Goal: Task Accomplishment & Management: Manage account settings

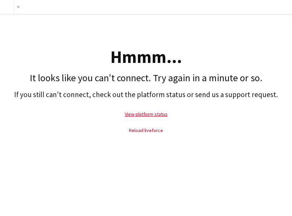
click at [145, 130] on link "Reload liveforce" at bounding box center [146, 130] width 34 height 6
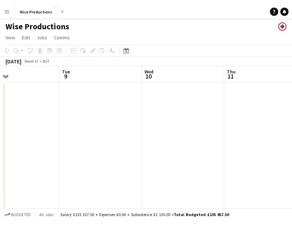
scroll to position [0, 300]
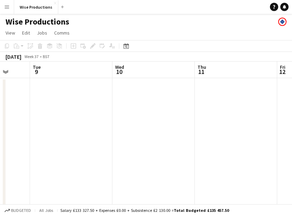
click at [53, 100] on app-date-cell at bounding box center [71, 142] width 82 height 128
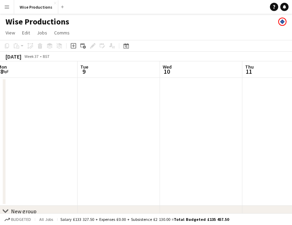
scroll to position [0, 0]
click at [88, 100] on app-date-cell at bounding box center [119, 142] width 82 height 128
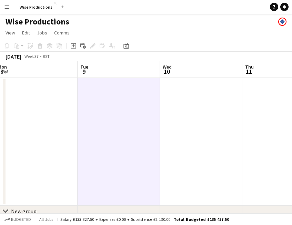
click at [112, 70] on app-board-header-date "Tue 9" at bounding box center [119, 69] width 82 height 17
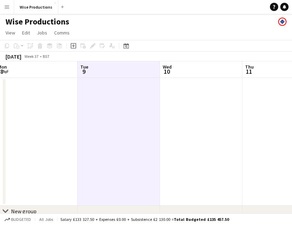
click at [111, 111] on app-date-cell at bounding box center [119, 142] width 82 height 128
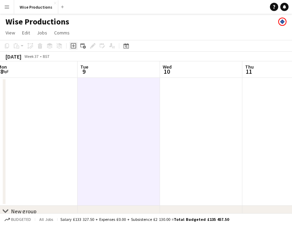
click at [75, 46] on icon "Add job" at bounding box center [74, 46] width 6 height 6
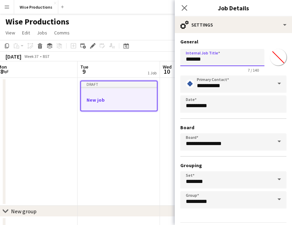
drag, startPoint x: 210, startPoint y: 61, endPoint x: 190, endPoint y: 61, distance: 20.4
click at [190, 61] on input "*******" at bounding box center [223, 57] width 84 height 17
type input "*"
type input "**********"
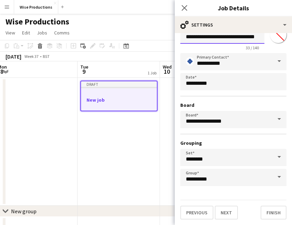
scroll to position [22, 0]
click at [230, 211] on button "Next" at bounding box center [226, 213] width 23 height 14
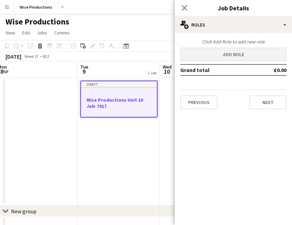
click at [238, 54] on button "Add role" at bounding box center [234, 55] width 106 height 14
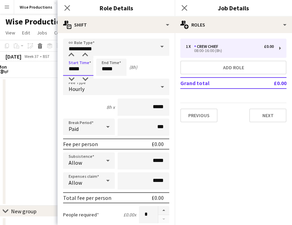
click at [71, 70] on input "*****" at bounding box center [78, 67] width 30 height 17
click at [71, 56] on div at bounding box center [72, 55] width 14 height 7
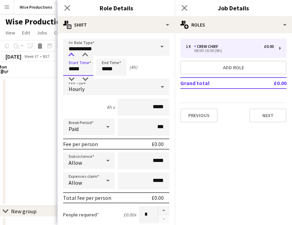
click at [71, 56] on div at bounding box center [72, 55] width 14 height 7
type input "*****"
click at [71, 56] on div at bounding box center [72, 55] width 14 height 7
click at [79, 47] on input "**********" at bounding box center [116, 47] width 106 height 17
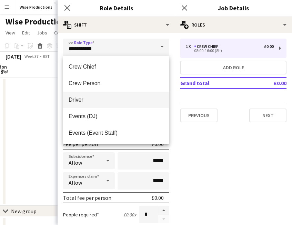
click at [75, 95] on mat-option "Driver" at bounding box center [116, 100] width 106 height 17
type input "******"
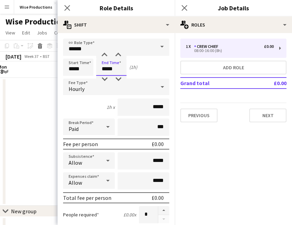
click at [105, 71] on input "*****" at bounding box center [111, 67] width 30 height 17
click at [105, 53] on div at bounding box center [105, 55] width 14 height 7
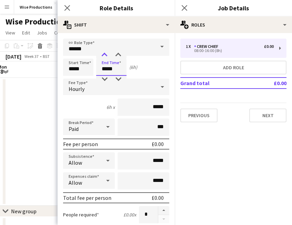
click at [105, 53] on div at bounding box center [105, 55] width 14 height 7
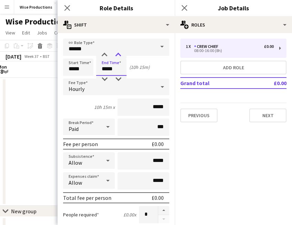
click at [117, 54] on div at bounding box center [118, 55] width 14 height 7
click at [106, 52] on div at bounding box center [105, 55] width 14 height 7
click at [119, 77] on div at bounding box center [118, 79] width 14 height 7
type input "*****"
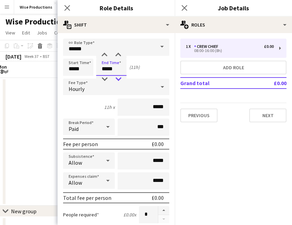
click at [119, 77] on div at bounding box center [118, 79] width 14 height 7
click at [164, 111] on input "*****" at bounding box center [144, 107] width 52 height 17
type input "**"
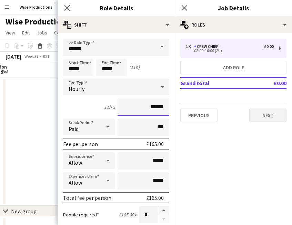
type input "******"
click at [266, 116] on button "Next" at bounding box center [268, 116] width 37 height 14
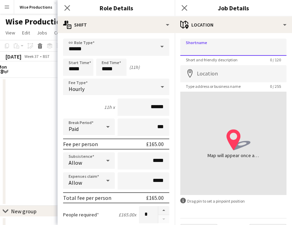
paste input "**********"
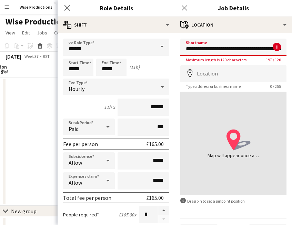
click at [271, 52] on input "**********" at bounding box center [234, 47] width 106 height 17
drag, startPoint x: 272, startPoint y: 48, endPoint x: 175, endPoint y: 35, distance: 97.2
click at [175, 35] on div "**********" at bounding box center [233, 138] width 117 height 211
type input "**********"
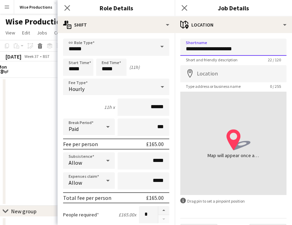
drag, startPoint x: 234, startPoint y: 47, endPoint x: 187, endPoint y: 51, distance: 46.4
click at [187, 51] on input "**********" at bounding box center [234, 47] width 106 height 17
type input "**********"
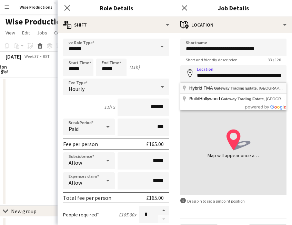
type input "**********"
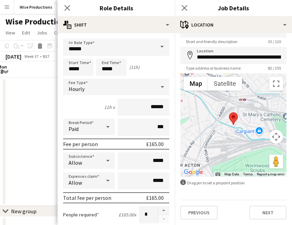
scroll to position [18, 0]
click at [265, 212] on button "Next" at bounding box center [268, 213] width 37 height 14
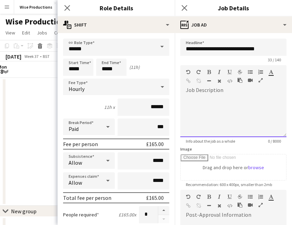
click at [231, 108] on div at bounding box center [234, 116] width 106 height 41
paste div
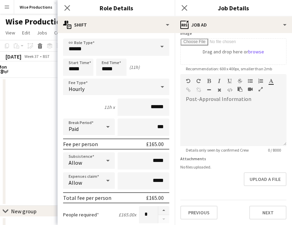
scroll to position [116, 0]
click at [269, 210] on button "Next" at bounding box center [268, 213] width 37 height 14
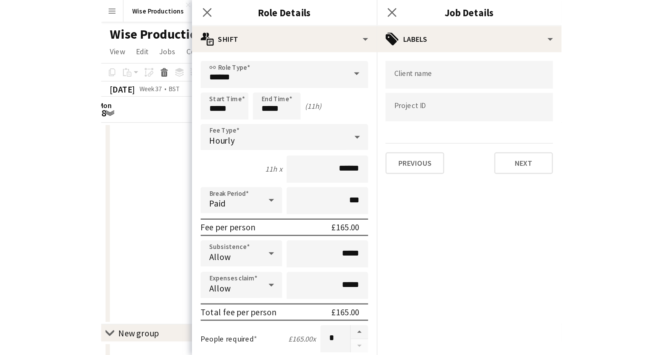
scroll to position [0, 0]
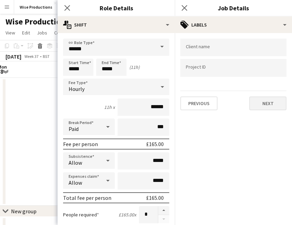
click at [264, 106] on button "Next" at bounding box center [268, 104] width 37 height 14
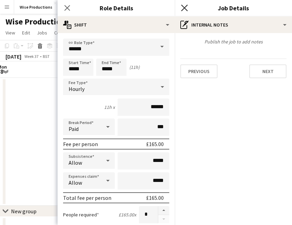
click at [185, 9] on icon "Close pop-in" at bounding box center [184, 7] width 7 height 7
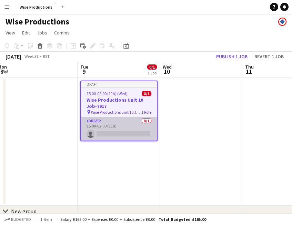
click at [131, 135] on app-card-role "Driver 0/1 15:00-02:00 (11h) single-neutral-actions" at bounding box center [119, 128] width 76 height 23
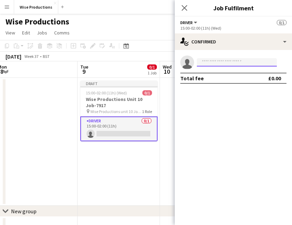
click at [207, 60] on input at bounding box center [237, 62] width 80 height 8
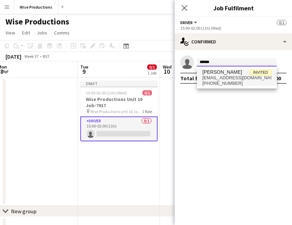
type input "******"
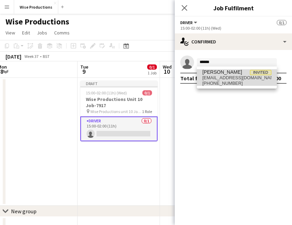
drag, startPoint x: 221, startPoint y: 73, endPoint x: 225, endPoint y: 77, distance: 5.4
click at [225, 77] on span "[EMAIL_ADDRESS][DOMAIN_NAME]" at bounding box center [237, 78] width 69 height 6
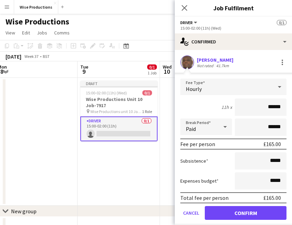
click at [253, 212] on button "Confirm" at bounding box center [246, 213] width 82 height 14
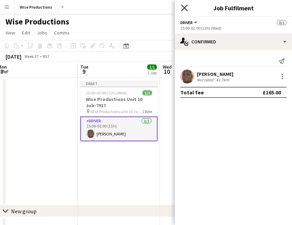
click at [182, 10] on icon "Close pop-in" at bounding box center [184, 7] width 7 height 7
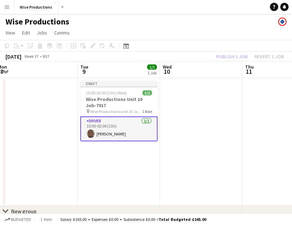
click at [229, 56] on div "Publish 1 job Revert 1 job" at bounding box center [250, 56] width 84 height 9
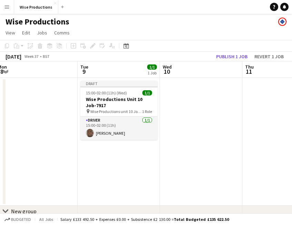
click at [229, 56] on button "Publish 1 job" at bounding box center [232, 56] width 37 height 9
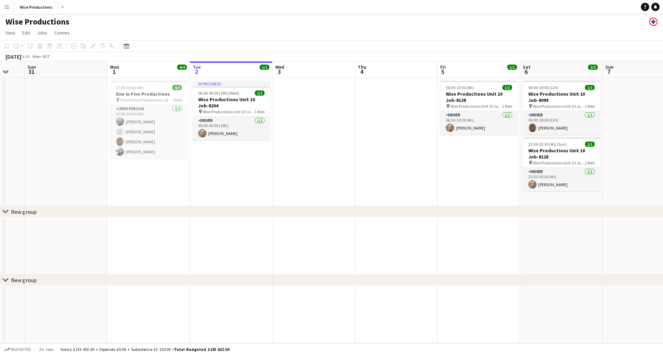
scroll to position [0, 221]
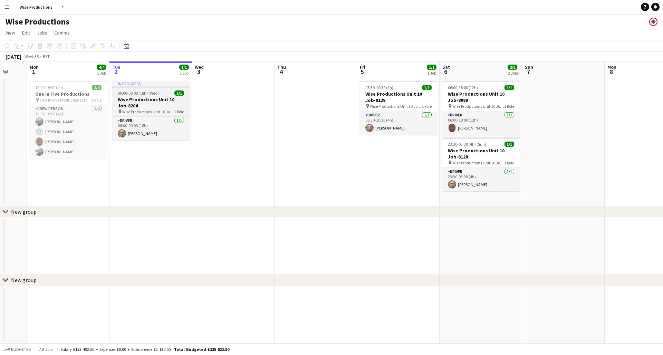
click at [136, 97] on h3 "Wise Productions Unit 10 Job-8204" at bounding box center [150, 102] width 77 height 12
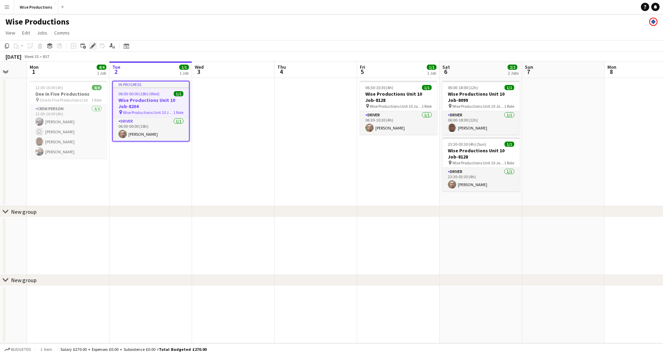
click at [91, 46] on icon "Edit" at bounding box center [93, 46] width 6 height 6
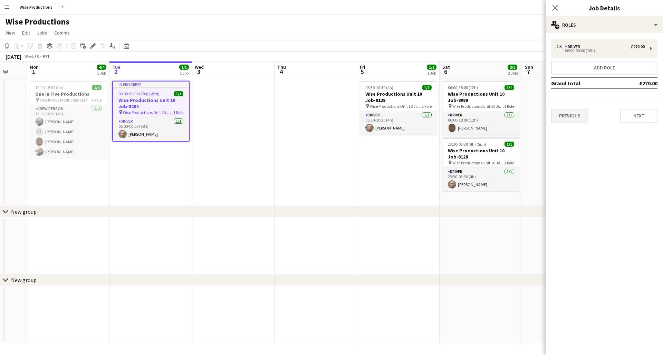
click at [292, 111] on button "Previous" at bounding box center [569, 116] width 37 height 14
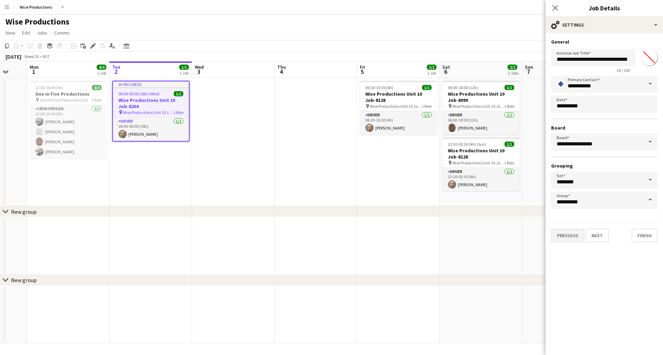
click at [292, 215] on button "Previous" at bounding box center [567, 235] width 33 height 14
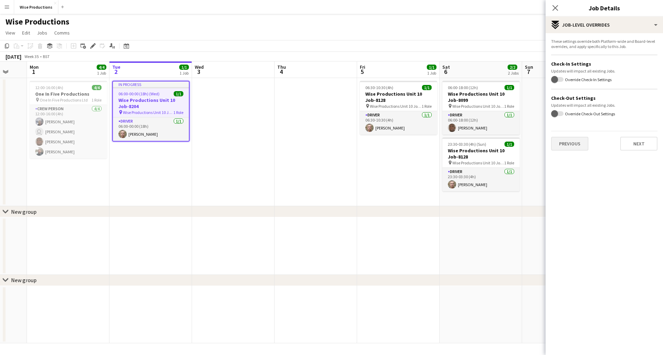
click at [292, 147] on button "Previous" at bounding box center [569, 144] width 37 height 14
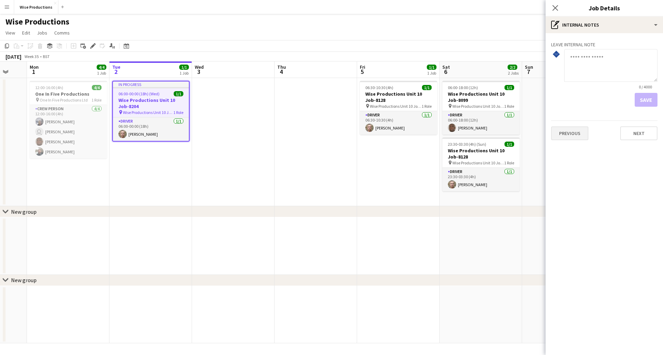
click at [292, 135] on button "Previous" at bounding box center [569, 133] width 37 height 14
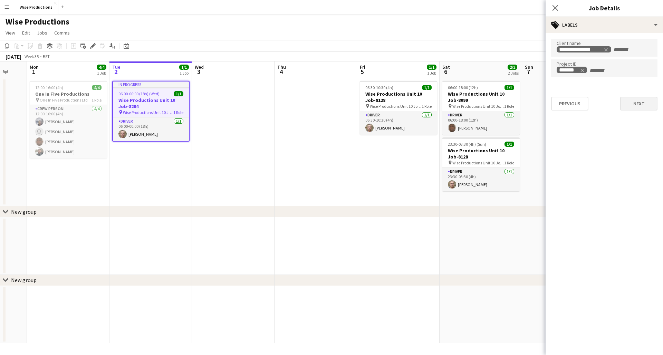
click at [292, 107] on button "Next" at bounding box center [638, 104] width 37 height 14
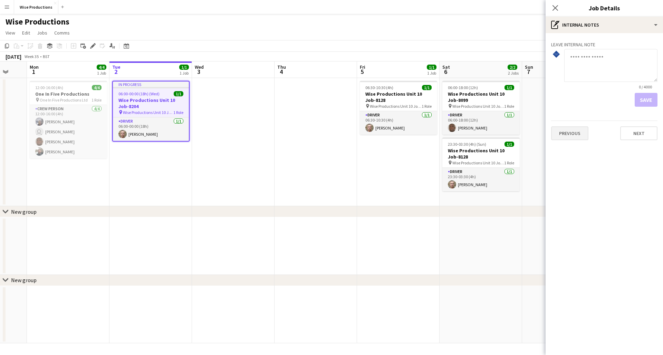
click at [292, 134] on button "Previous" at bounding box center [569, 133] width 37 height 14
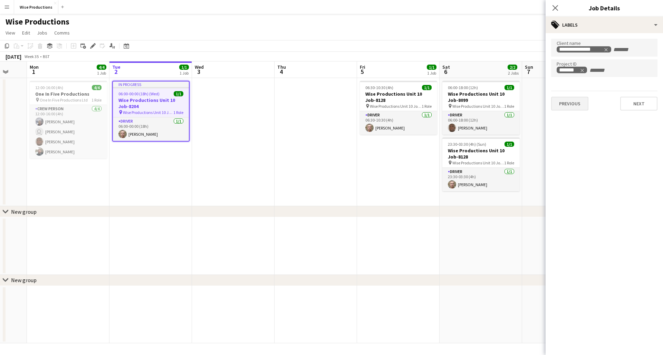
click at [292, 107] on button "Previous" at bounding box center [569, 104] width 37 height 14
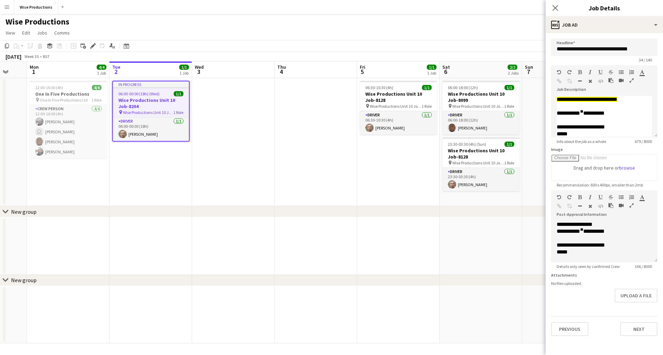
click at [292, 215] on button "Previous" at bounding box center [569, 329] width 37 height 14
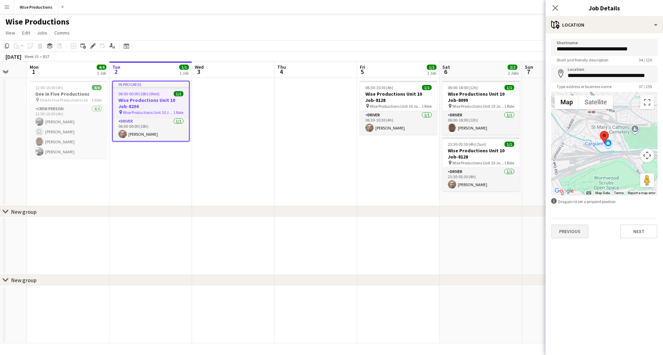
click at [292, 215] on button "Previous" at bounding box center [569, 231] width 37 height 14
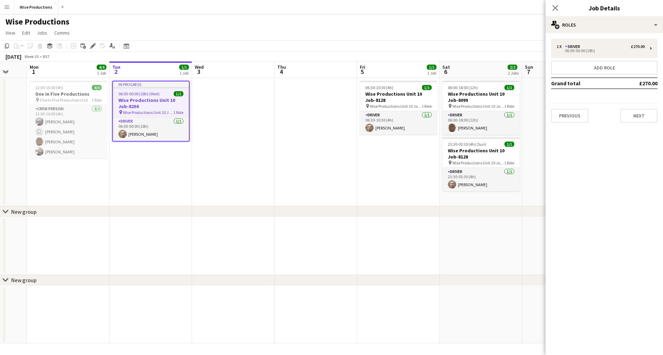
scroll to position [0, 0]
click at [292, 113] on button "Previous" at bounding box center [569, 116] width 37 height 14
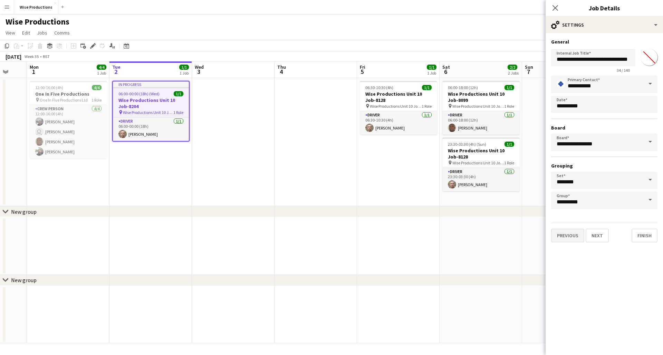
click at [292, 215] on button "Previous" at bounding box center [567, 235] width 33 height 14
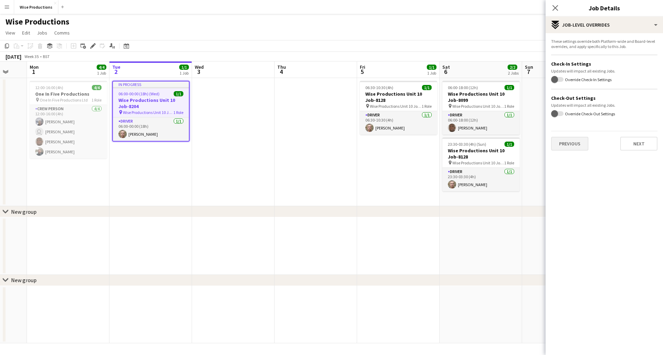
click at [292, 141] on button "Previous" at bounding box center [569, 144] width 37 height 14
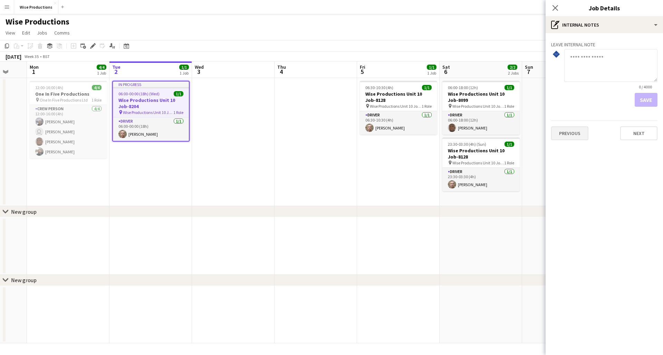
click at [292, 135] on button "Previous" at bounding box center [569, 133] width 37 height 14
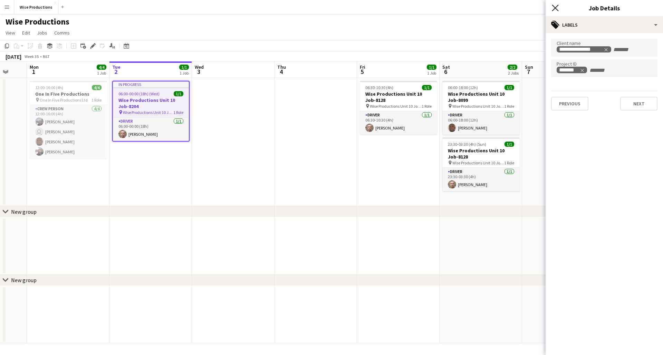
click at [292, 9] on icon "Close pop-in" at bounding box center [555, 7] width 7 height 7
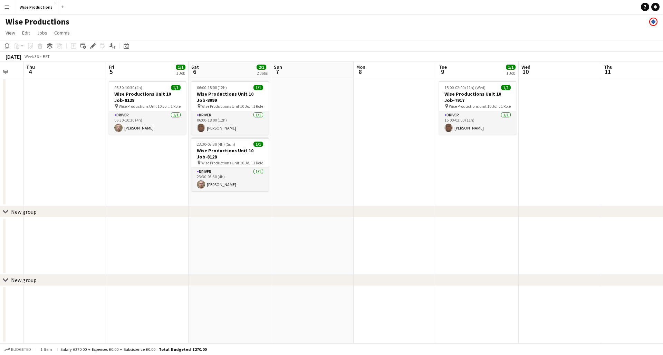
scroll to position [0, 308]
click at [292, 89] on span "15:00-02:00 (11h) (Wed)" at bounding box center [463, 87] width 41 height 5
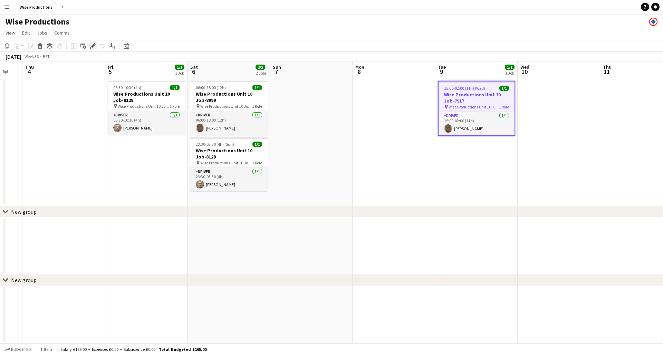
click at [91, 46] on icon "Edit" at bounding box center [93, 46] width 6 height 6
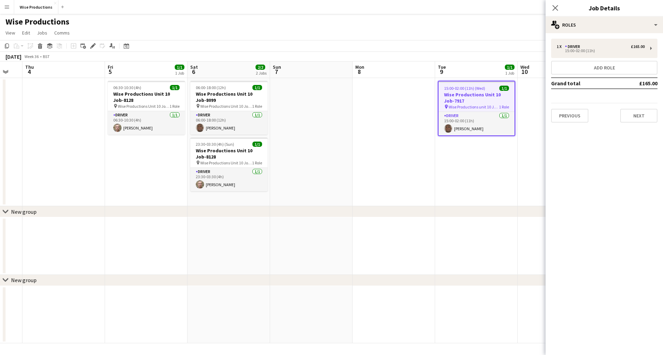
click at [292, 105] on div "Previous Next" at bounding box center [604, 113] width 106 height 20
click at [292, 114] on button "Previous" at bounding box center [569, 116] width 37 height 14
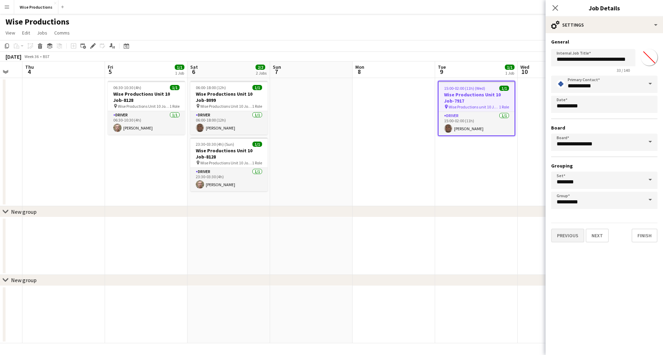
click at [292, 215] on button "Previous" at bounding box center [567, 235] width 33 height 14
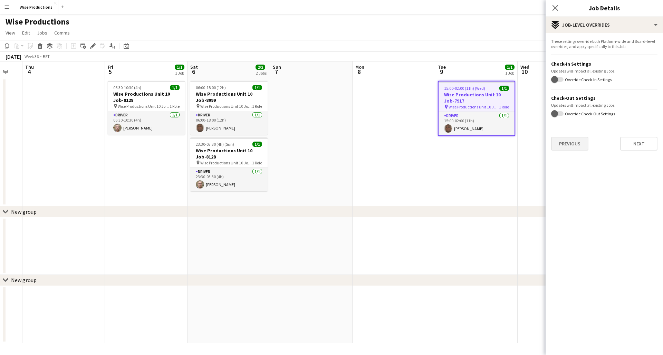
click at [292, 146] on button "Previous" at bounding box center [569, 144] width 37 height 14
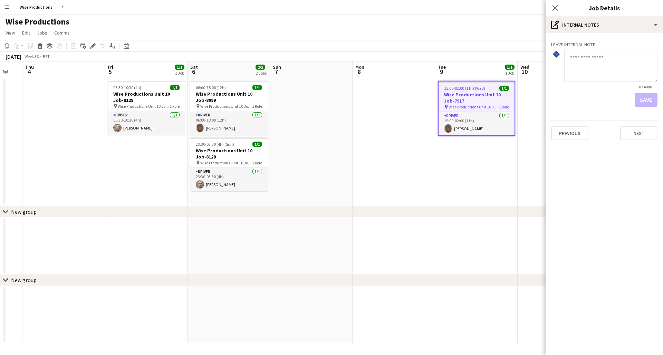
click at [292, 123] on div "Previous Next" at bounding box center [604, 130] width 106 height 20
click at [292, 133] on button "Previous" at bounding box center [569, 133] width 37 height 14
click at [292, 67] on form at bounding box center [603, 67] width 95 height 7
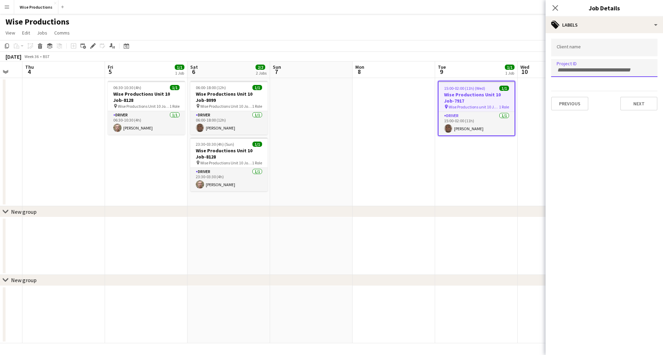
click at [292, 67] on form at bounding box center [603, 69] width 95 height 7
click at [292, 72] on input "Type to search project ID labels..." at bounding box center [603, 70] width 95 height 6
paste input "*******"
type input "*******"
click at [292, 53] on div at bounding box center [604, 48] width 106 height 18
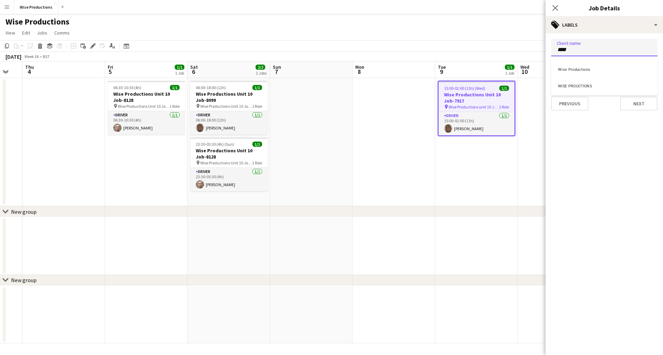
type input "****"
click at [292, 90] on div "WISE PROUCTIONS" at bounding box center [604, 85] width 106 height 17
click at [292, 107] on button "Next" at bounding box center [638, 104] width 37 height 14
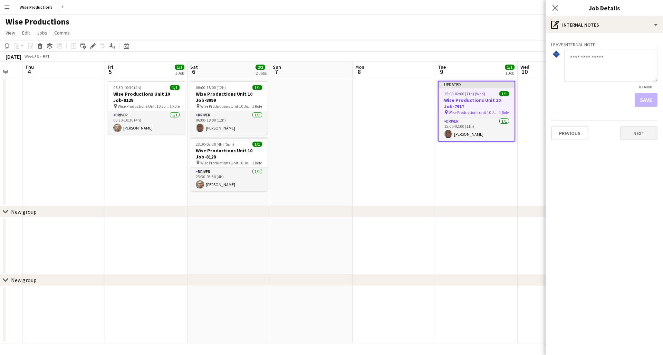
click at [292, 131] on button "Next" at bounding box center [638, 133] width 37 height 14
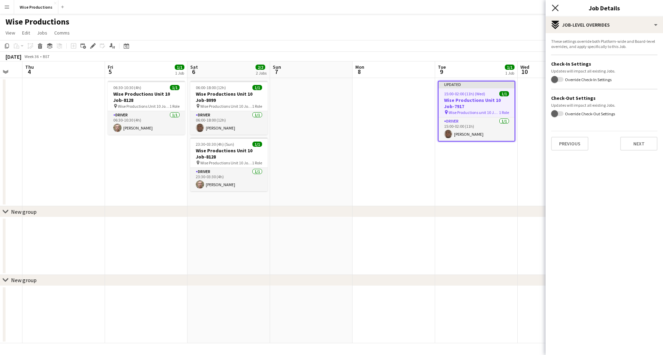
click at [292, 9] on icon at bounding box center [555, 7] width 7 height 7
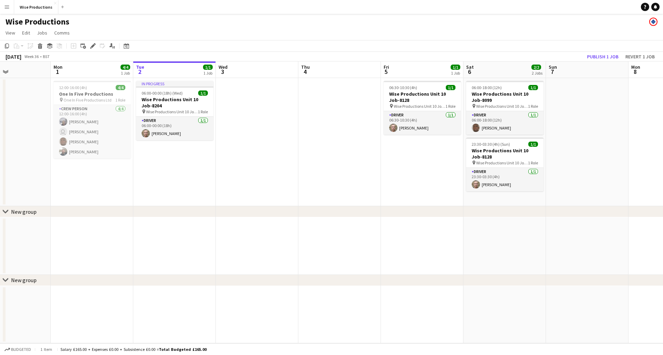
scroll to position [0, 198]
click at [148, 96] on h3 "Wise Productions Unit 10 Job-8204" at bounding box center [173, 102] width 77 height 12
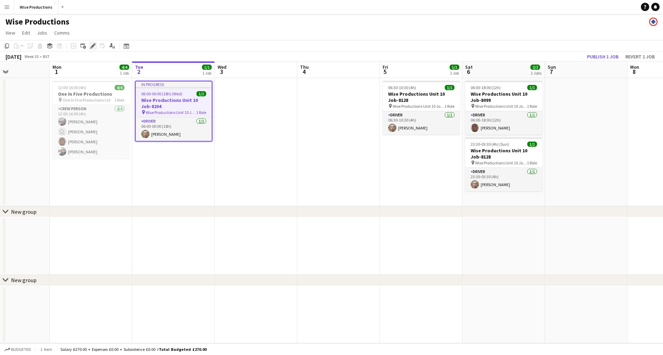
click at [92, 46] on icon at bounding box center [93, 46] width 4 height 4
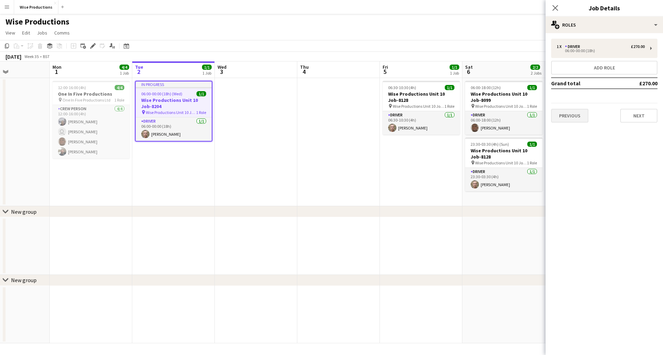
click at [292, 113] on button "Previous" at bounding box center [569, 116] width 37 height 14
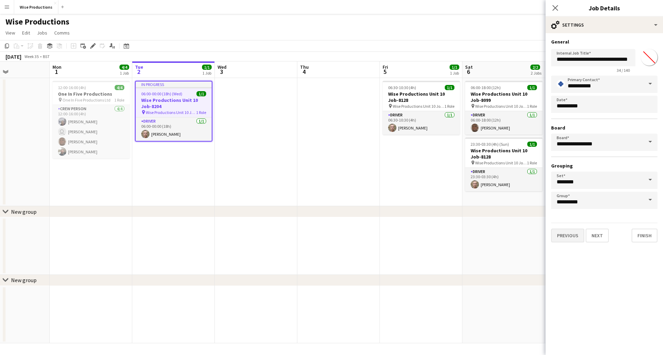
click at [292, 215] on button "Previous" at bounding box center [567, 235] width 33 height 14
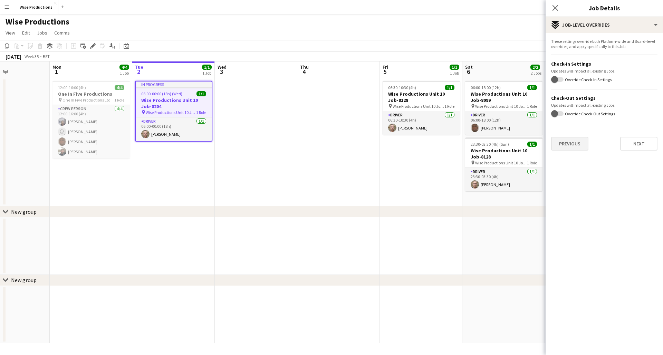
click at [292, 147] on button "Previous" at bounding box center [569, 144] width 37 height 14
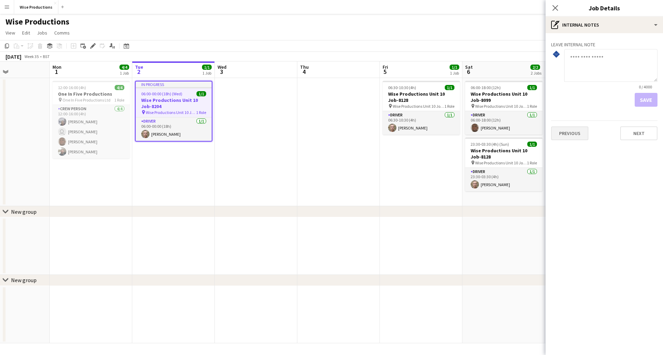
click at [292, 137] on button "Previous" at bounding box center [569, 133] width 37 height 14
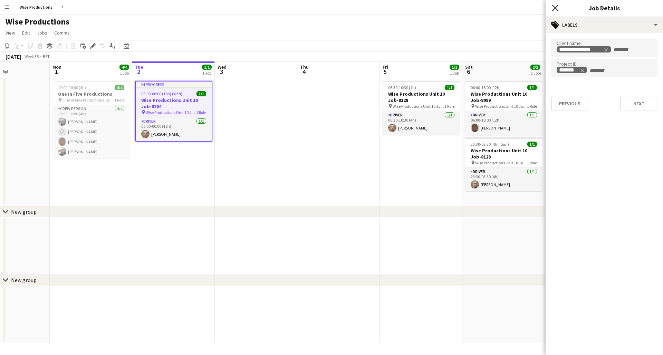
click at [292, 8] on icon "Close pop-in" at bounding box center [555, 7] width 7 height 7
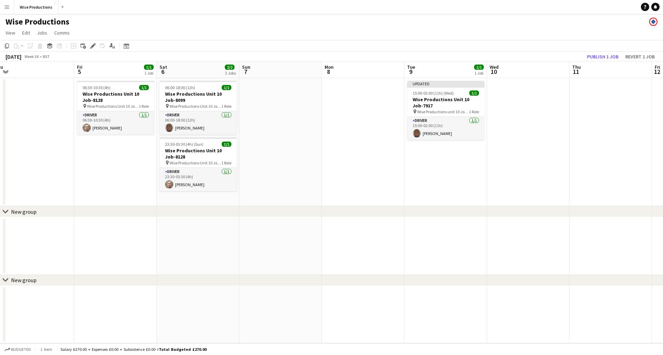
scroll to position [0, 342]
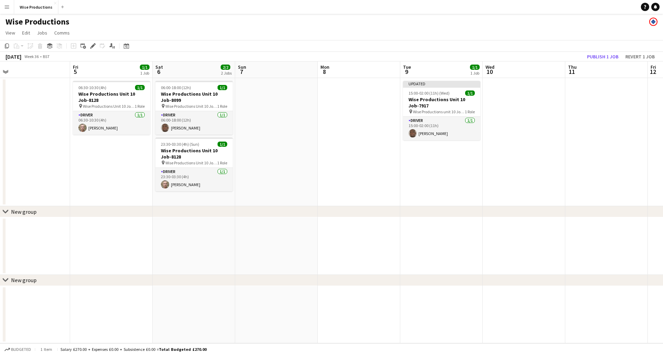
click at [292, 96] on h3 "Wise Productions Unit 10 Job-7917" at bounding box center [441, 102] width 77 height 12
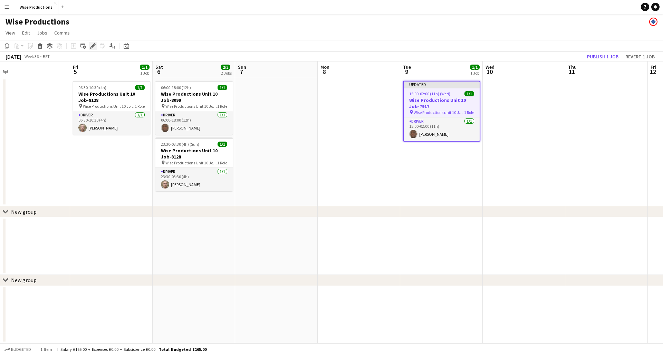
click at [94, 48] on icon "Edit" at bounding box center [93, 46] width 6 height 6
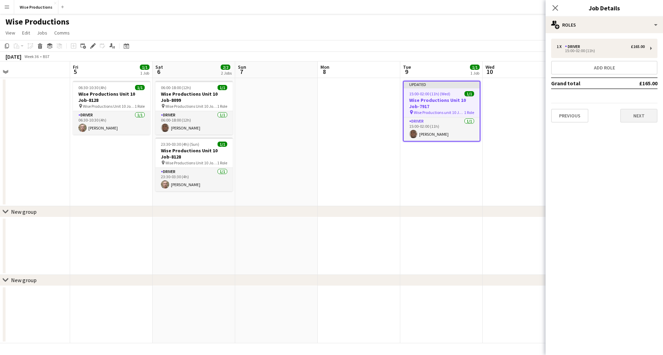
click at [292, 116] on button "Next" at bounding box center [638, 116] width 37 height 14
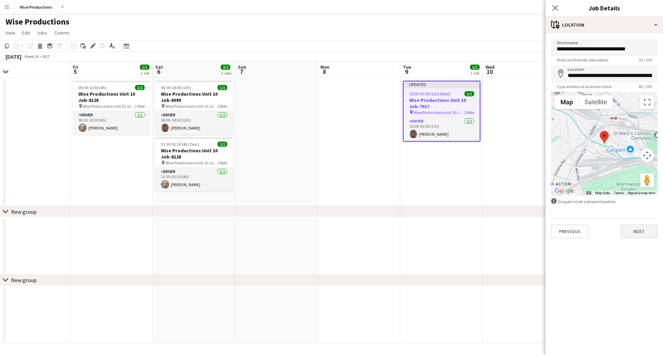
click at [292, 215] on button "Next" at bounding box center [638, 231] width 37 height 14
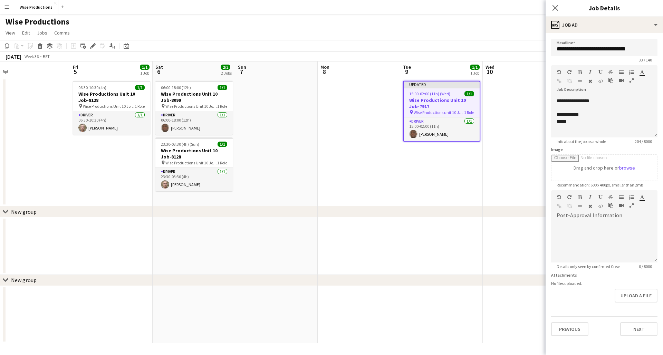
scroll to position [88, 0]
click at [292, 125] on p at bounding box center [603, 128] width 95 height 7
drag, startPoint x: 581, startPoint y: 131, endPoint x: 536, endPoint y: 68, distance: 77.3
click at [292, 68] on body "Menu Boards Boards Boards All jobs Status Workforce Workforce My Workforce Recr…" at bounding box center [331, 177] width 663 height 355
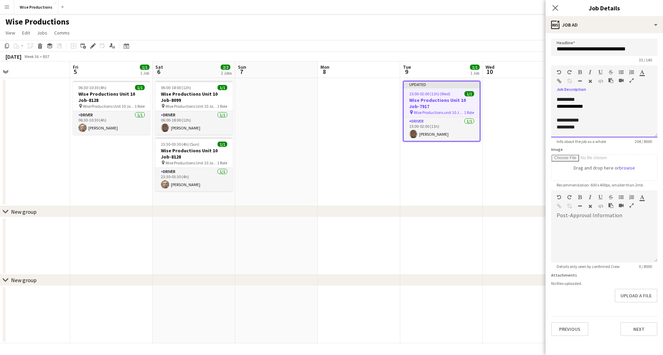
paste div
click at [292, 8] on icon "Close pop-in" at bounding box center [555, 7] width 7 height 7
